Goal: Task Accomplishment & Management: Use online tool/utility

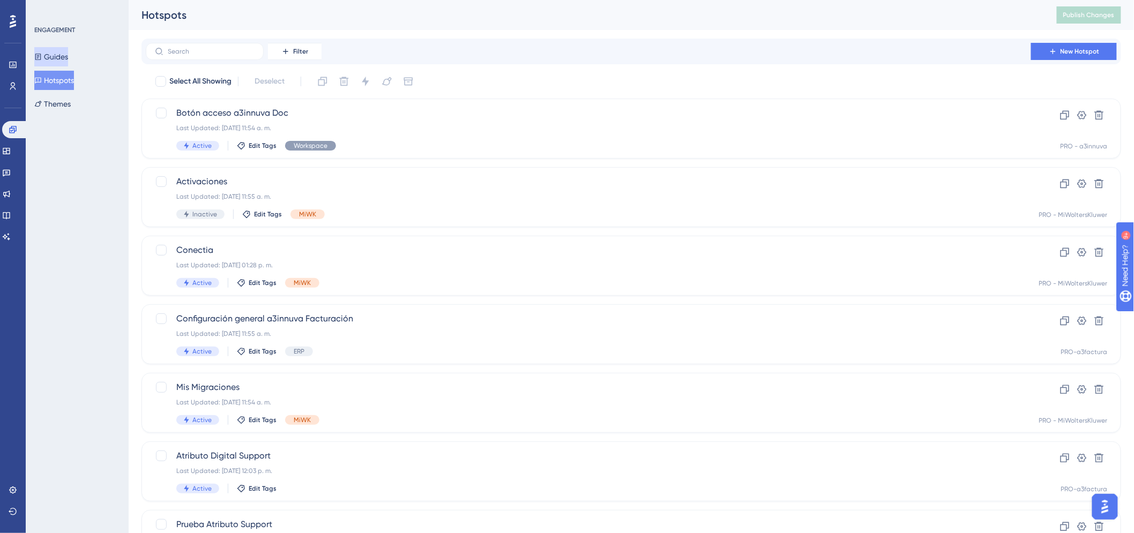
click at [42, 57] on icon at bounding box center [38, 57] width 8 height 8
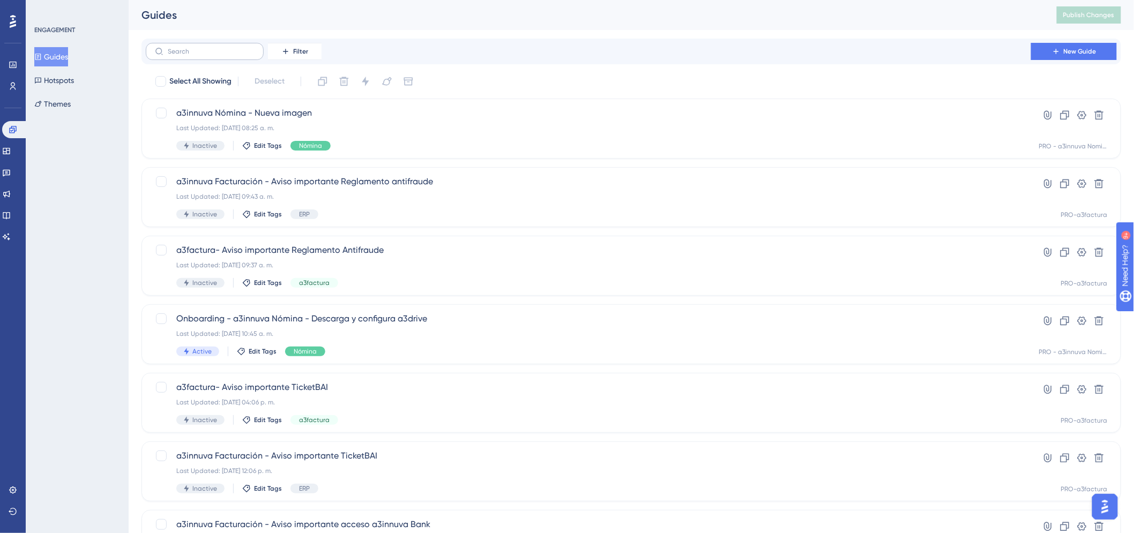
click at [179, 55] on label at bounding box center [205, 51] width 118 height 17
click at [179, 55] on input "text" at bounding box center [211, 52] width 87 height 8
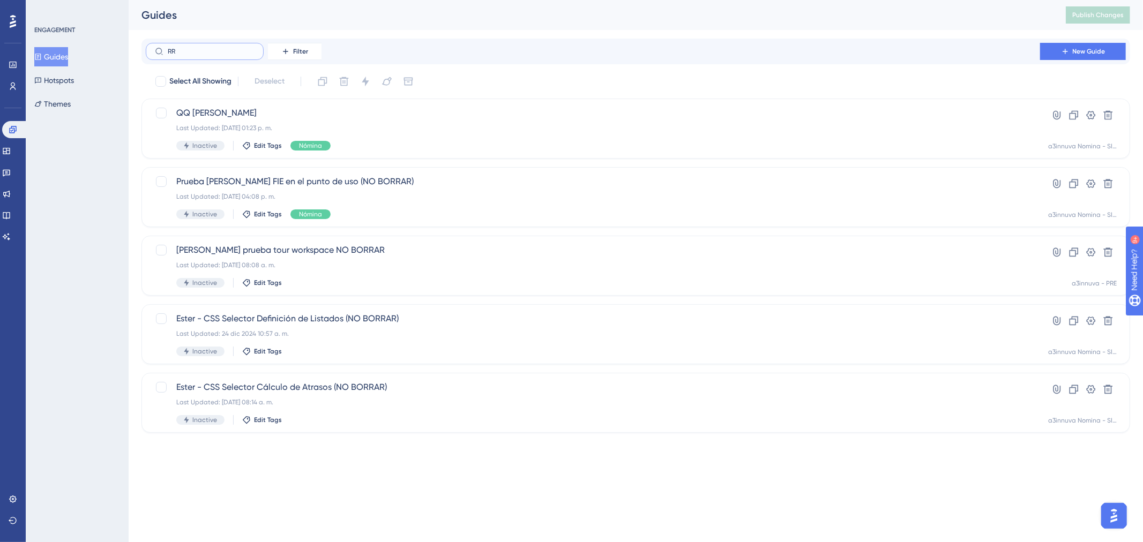
type input "RRS"
checkbox input "true"
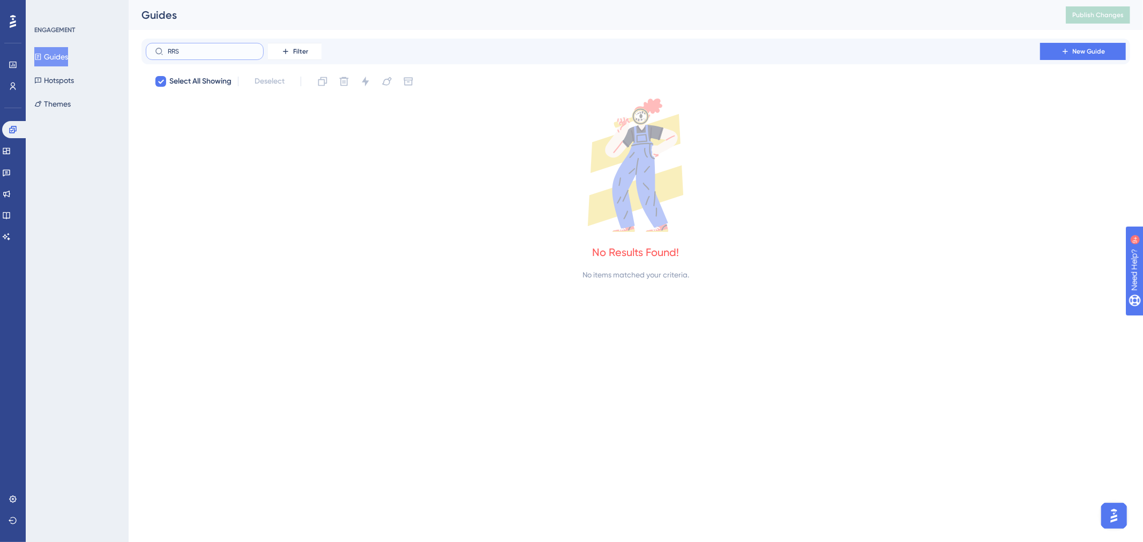
type input "RR"
checkbox input "false"
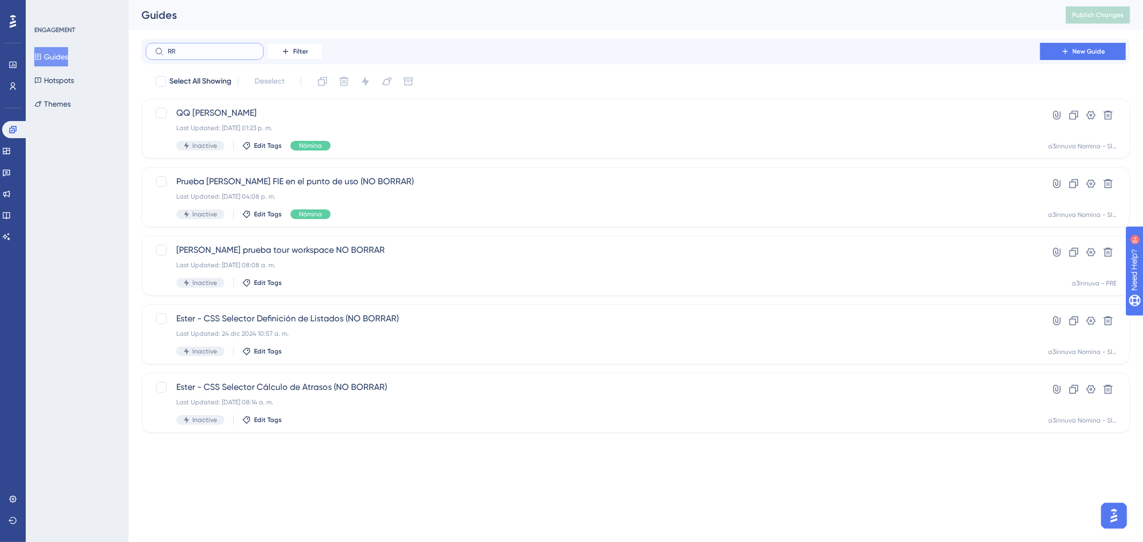
type input "R"
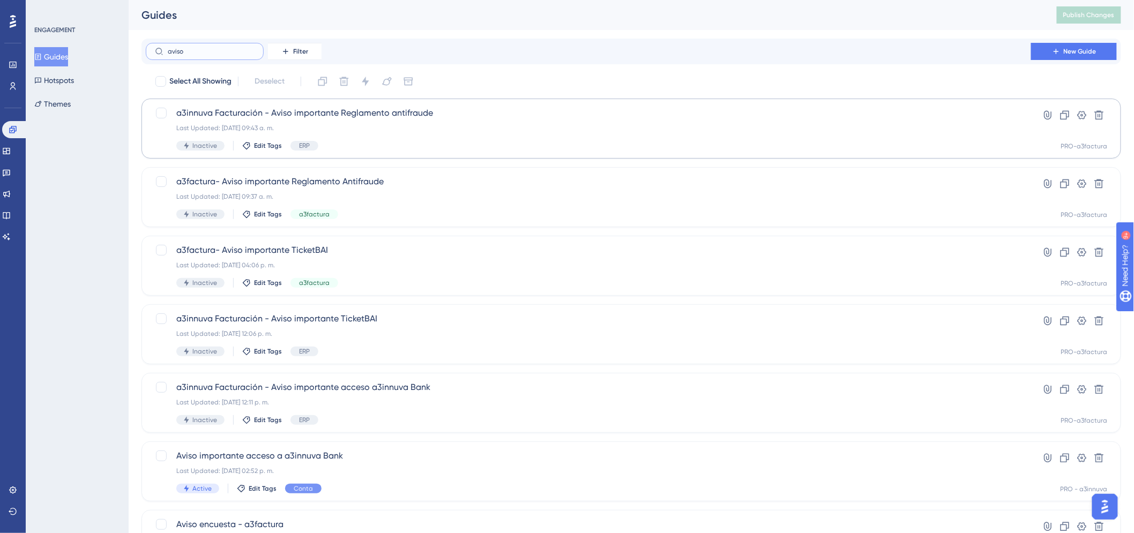
type input "aviso"
click at [303, 111] on span "a3innuva Facturación - Aviso importante Reglamento antifraude" at bounding box center [588, 113] width 824 height 13
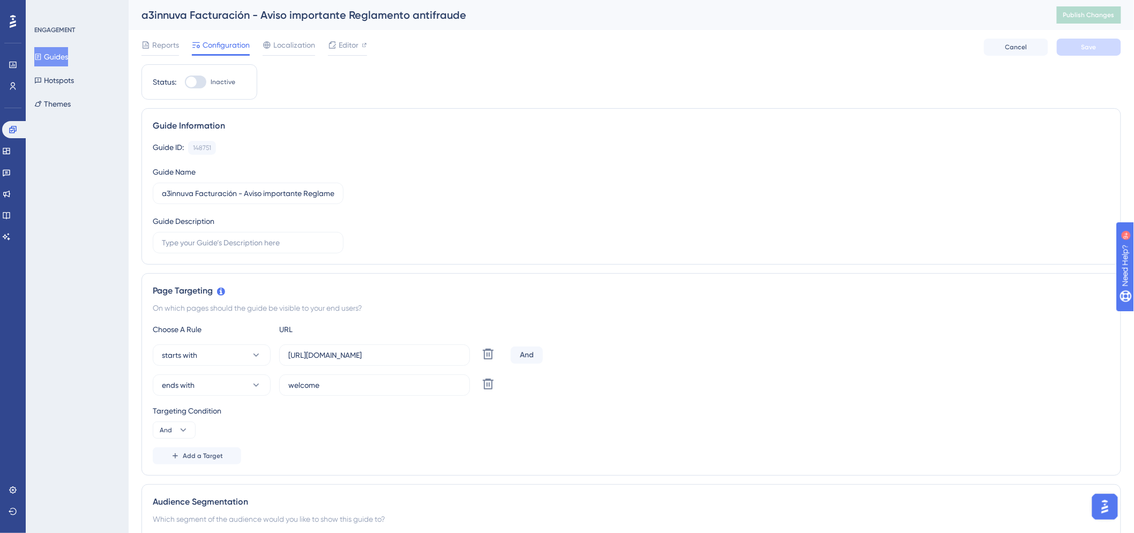
click at [58, 57] on button "Guides" at bounding box center [51, 56] width 34 height 19
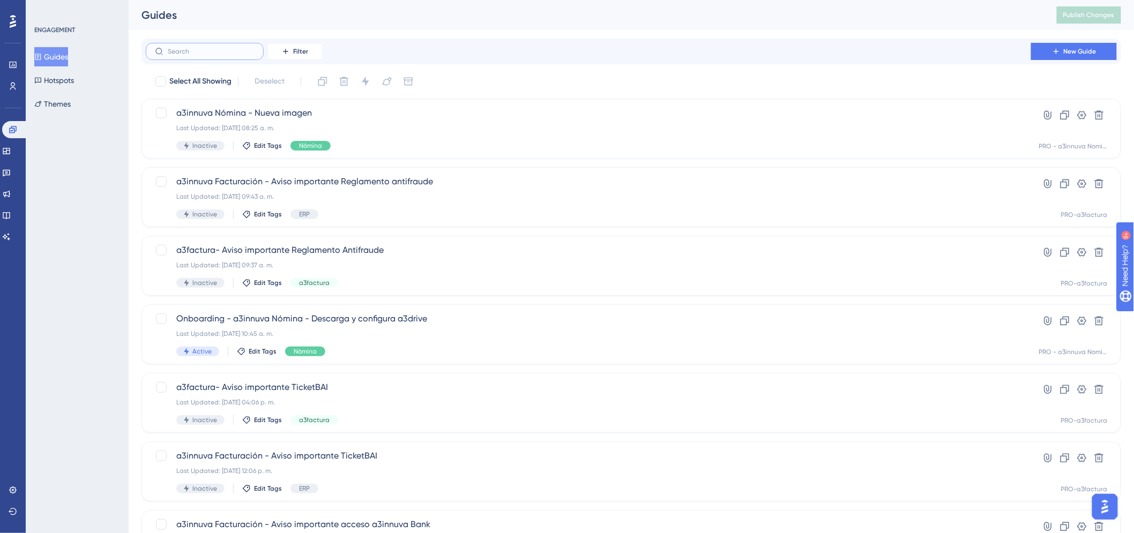
click at [188, 48] on input "text" at bounding box center [211, 52] width 87 height 8
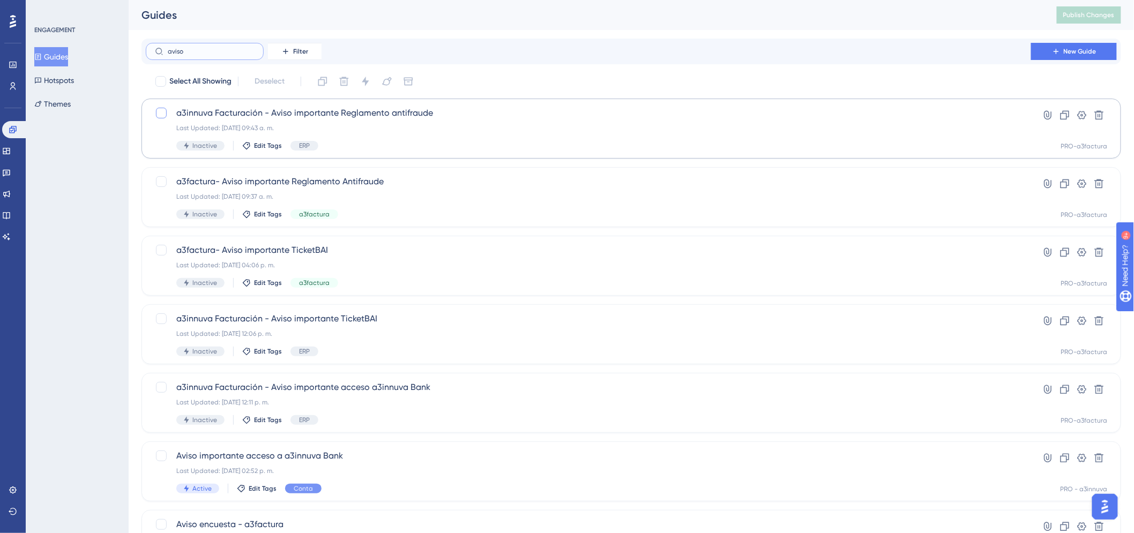
type input "aviso"
click at [162, 116] on div at bounding box center [161, 113] width 11 height 11
checkbox input "true"
click at [368, 119] on icon at bounding box center [1064, 115] width 9 height 9
checkbox input "false"
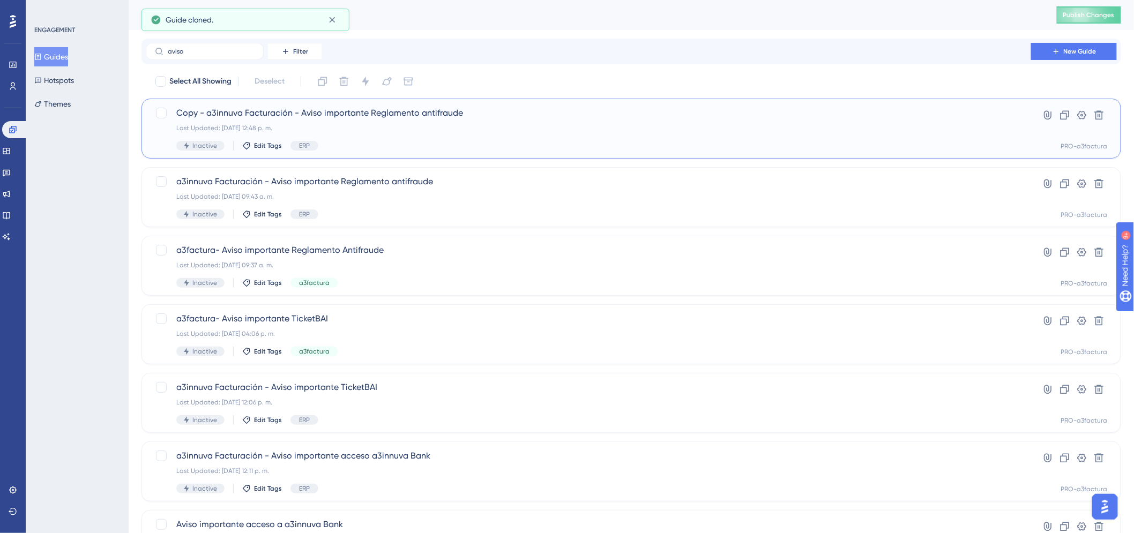
click at [344, 109] on span "Copy - a3innuva Facturación - Aviso importante Reglamento antifraude" at bounding box center [588, 113] width 824 height 13
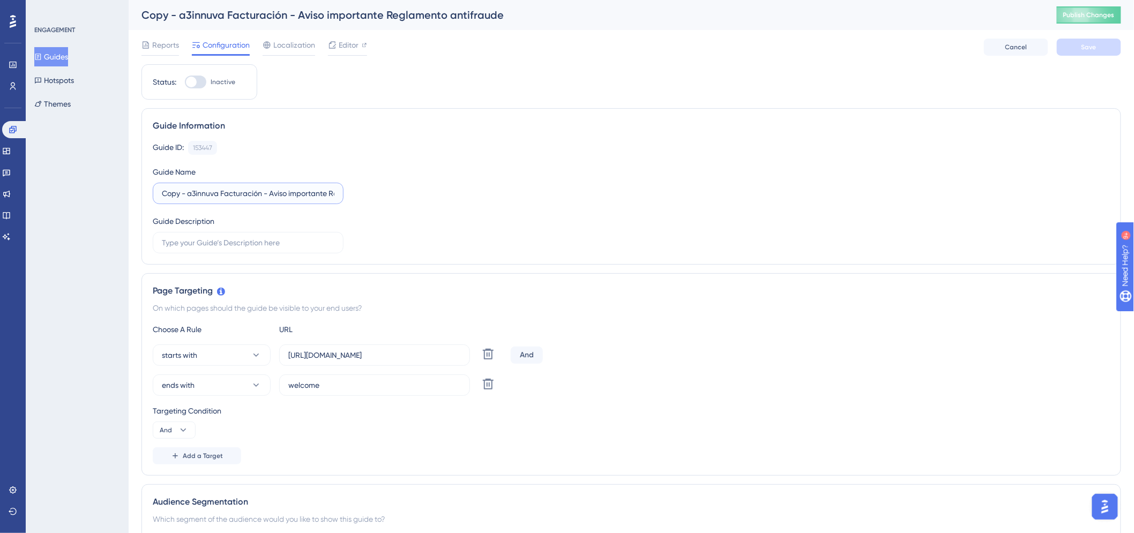
click at [272, 142] on input "Copy - a3innuva Facturación - Aviso importante Reglamento antifraude" at bounding box center [248, 194] width 173 height 12
click at [185, 142] on input "Copy - a3innuva Facturación - RecordatorioAviso importante Reglamento antifraude" at bounding box center [248, 194] width 173 height 12
click at [190, 142] on input "Copy - a3innuva Facturación - RecordatorioAviso importante Reglamento antifraude" at bounding box center [248, 194] width 173 height 12
click at [290, 142] on input "a3innuva Facturación - RecordatorioAviso importante Reglamento antifraude" at bounding box center [248, 194] width 173 height 12
type input "a3innuva Facturación - Recordatorio Aviso importante Reglamento antifraude"
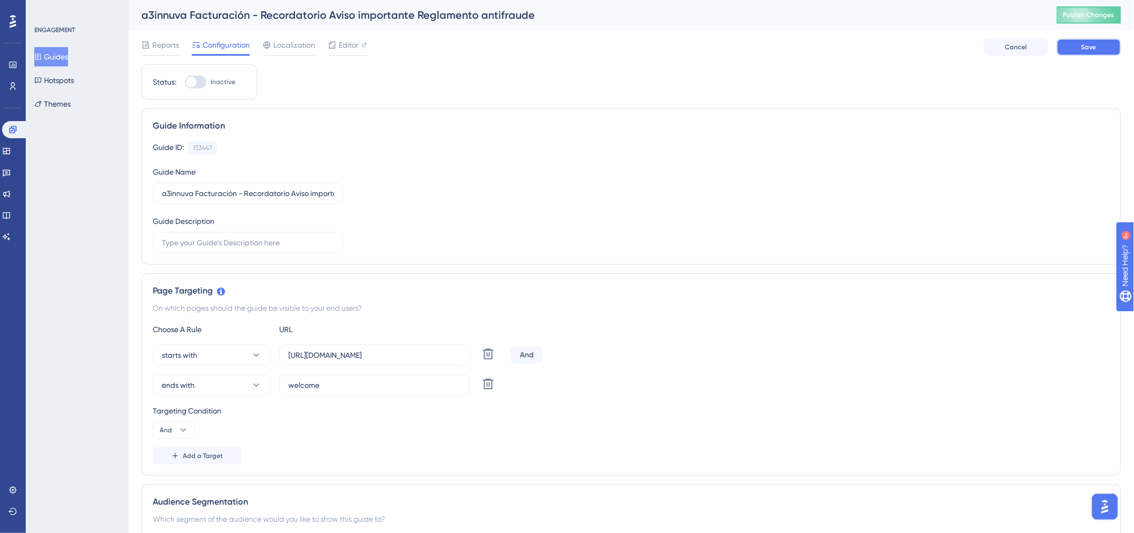
click at [368, 45] on button "Save" at bounding box center [1089, 47] width 64 height 17
click at [368, 15] on span "Publish Changes" at bounding box center [1088, 15] width 51 height 9
